Goal: Task Accomplishment & Management: Use online tool/utility

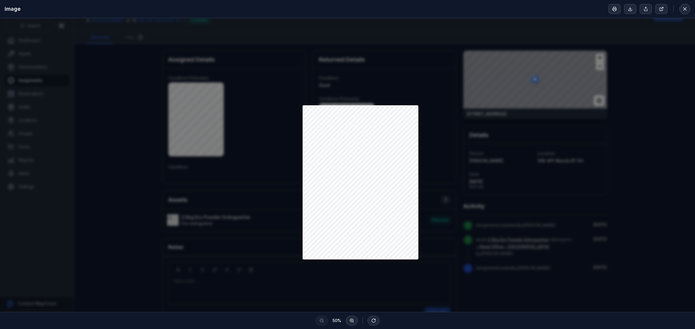
scroll to position [24, 0]
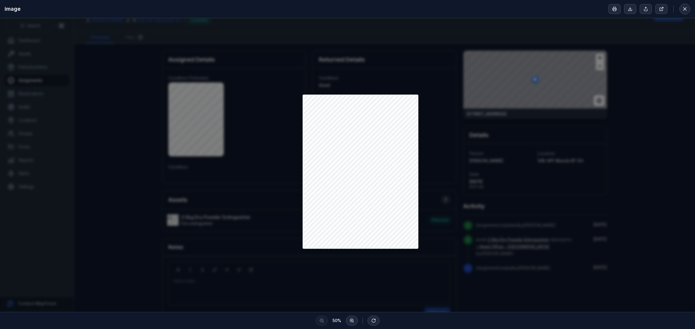
click at [440, 200] on div at bounding box center [347, 153] width 695 height 318
click at [436, 164] on div at bounding box center [347, 153] width 695 height 318
click at [652, 93] on div at bounding box center [347, 153] width 695 height 318
click at [679, 8] on div at bounding box center [649, 8] width 82 height 11
click at [684, 8] on icon at bounding box center [685, 9] width 6 height 6
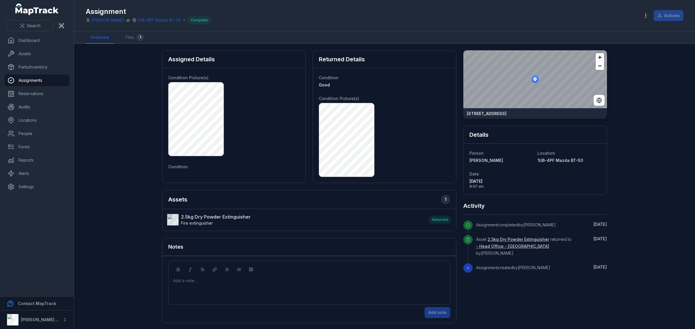
scroll to position [0, 0]
click at [217, 216] on strong "2.5kg Dry Powder Extinguisher" at bounding box center [216, 217] width 70 height 7
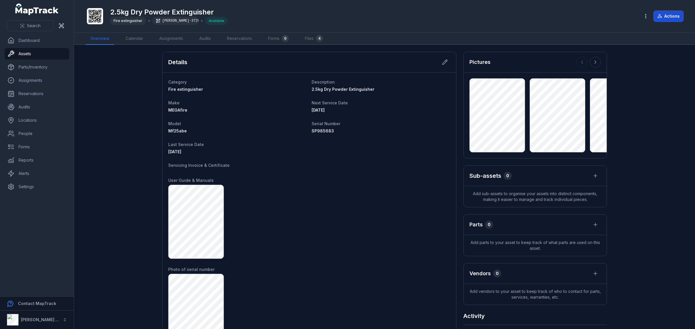
click at [666, 22] on button "Actions" at bounding box center [668, 16] width 30 height 11
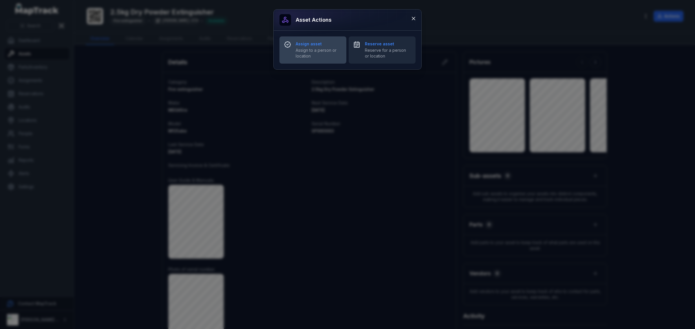
click at [315, 45] on strong "Assign asset" at bounding box center [319, 44] width 46 height 6
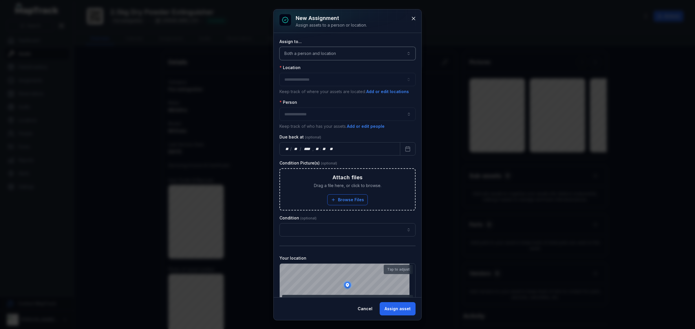
click at [316, 53] on button "Both a person and location ****" at bounding box center [347, 53] width 136 height 13
click at [316, 87] on div "A location" at bounding box center [347, 91] width 121 height 10
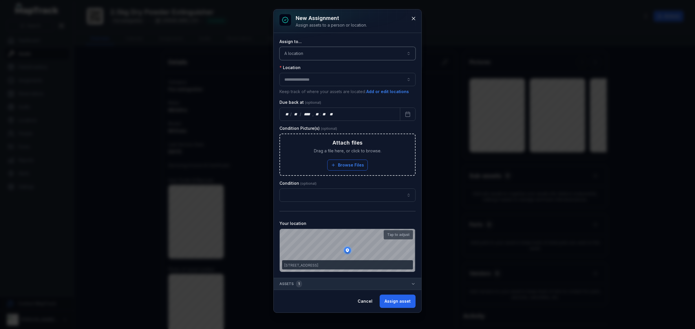
click at [316, 79] on button "button" at bounding box center [347, 79] width 136 height 13
type input "***"
click at [311, 97] on span "1UB- 4PF Mazda BT-50" at bounding box center [305, 96] width 42 height 6
type input "**********"
click at [394, 305] on button "Assign asset" at bounding box center [398, 301] width 36 height 13
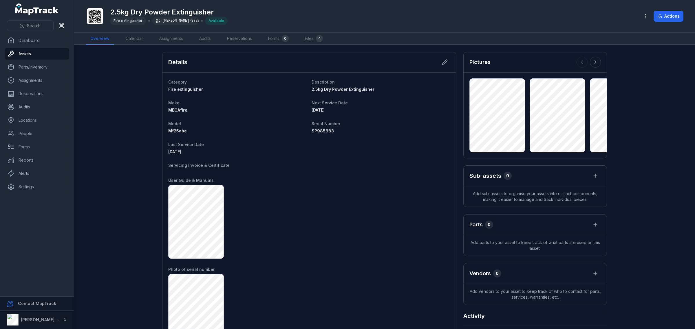
drag, startPoint x: 394, startPoint y: 305, endPoint x: 357, endPoint y: 283, distance: 43.1
click at [357, 283] on div at bounding box center [309, 311] width 282 height 74
